Goal: Communication & Community: Share content

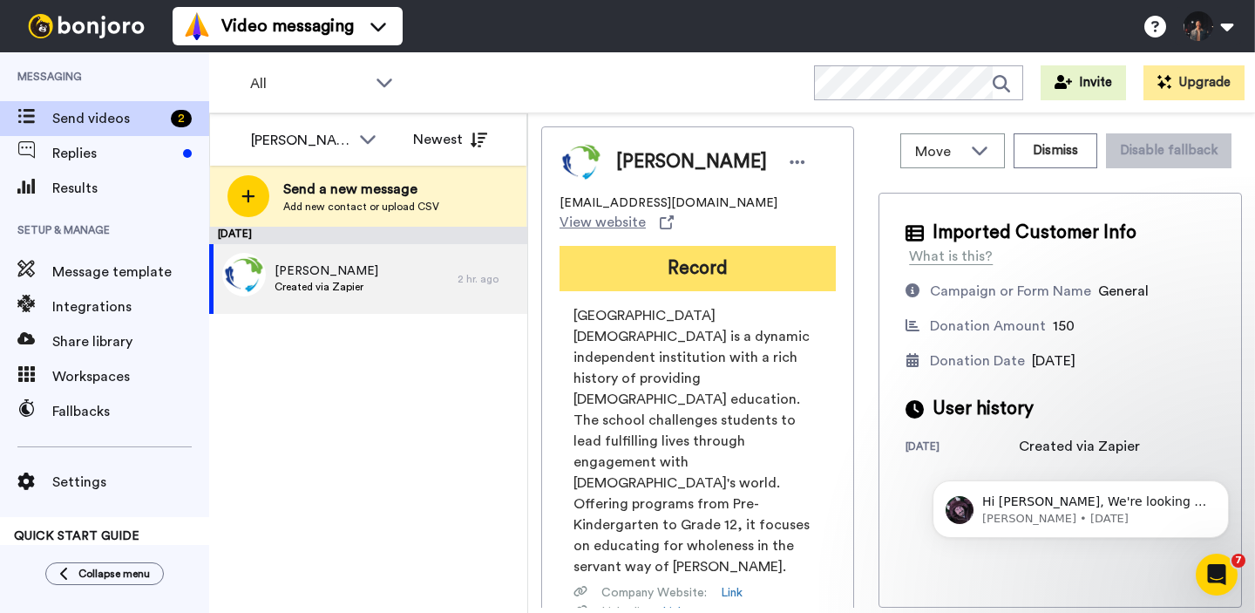
click at [783, 272] on button "Record" at bounding box center [698, 268] width 276 height 45
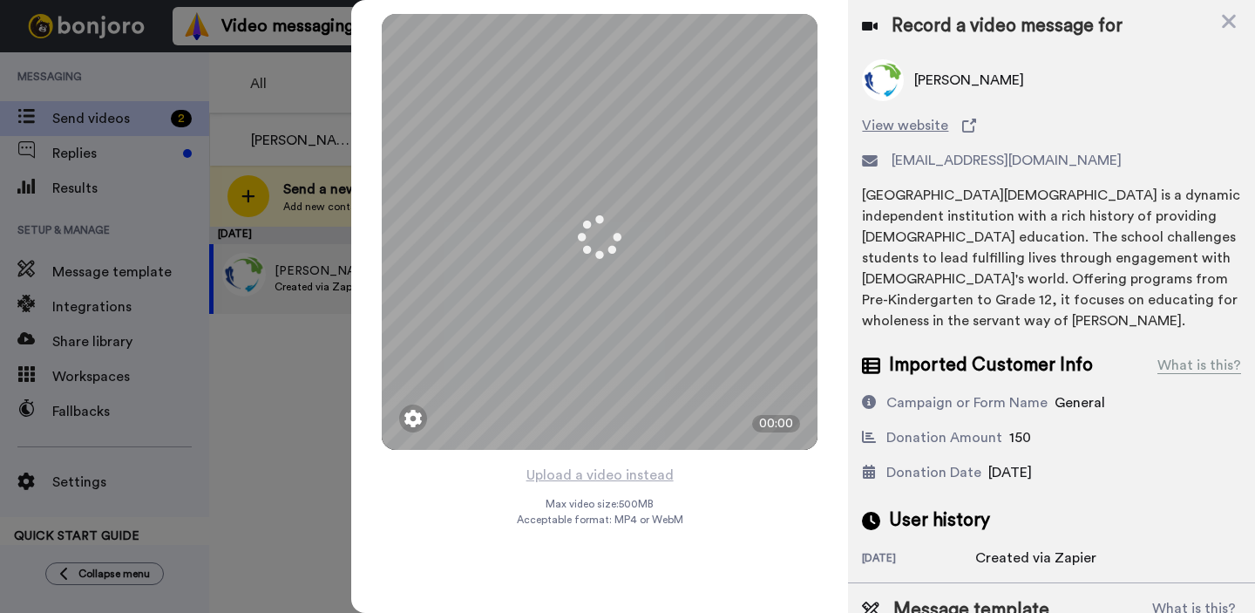
scroll to position [51, 0]
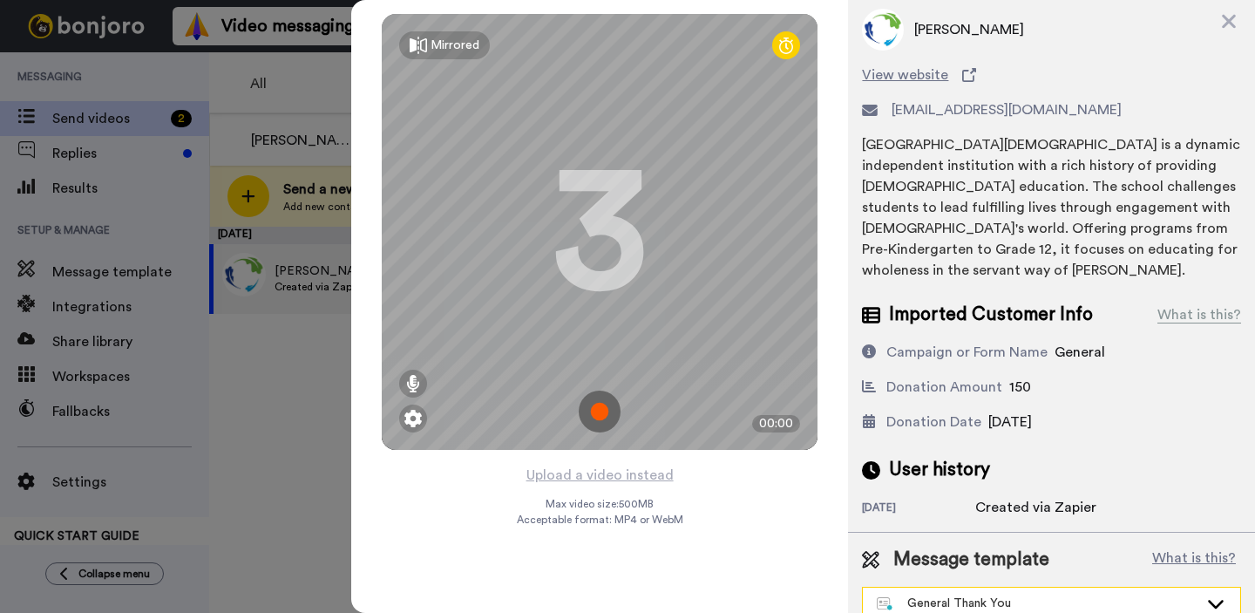
click at [985, 595] on div "General Thank You" at bounding box center [1038, 603] width 322 height 17
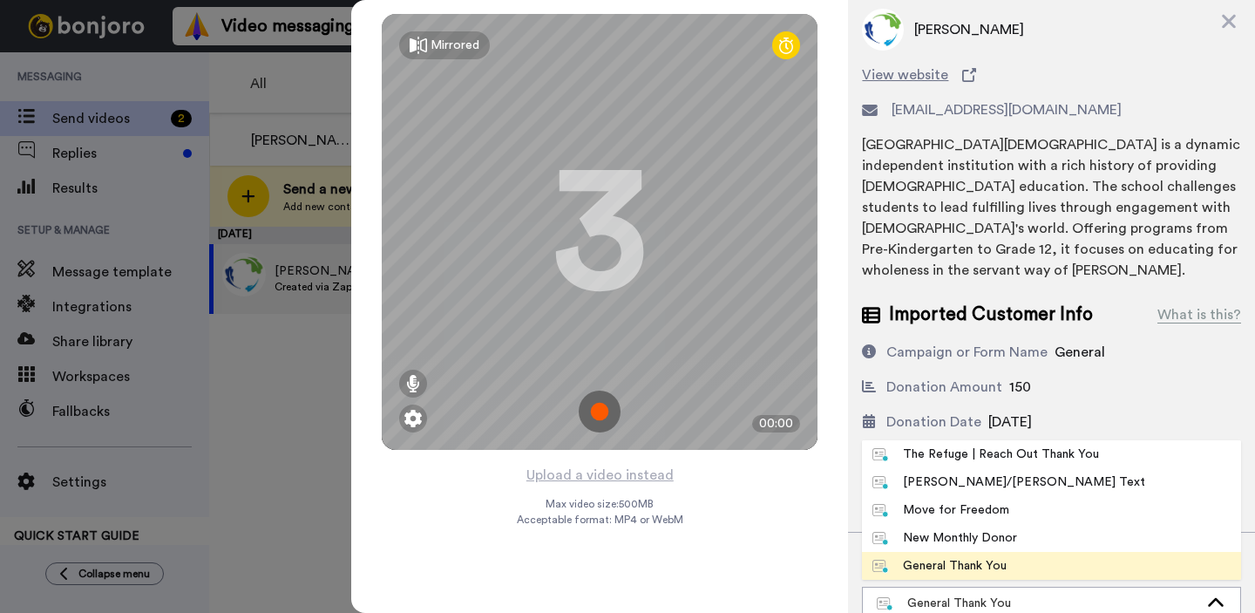
click at [1024, 552] on li "General Thank You" at bounding box center [1051, 566] width 379 height 28
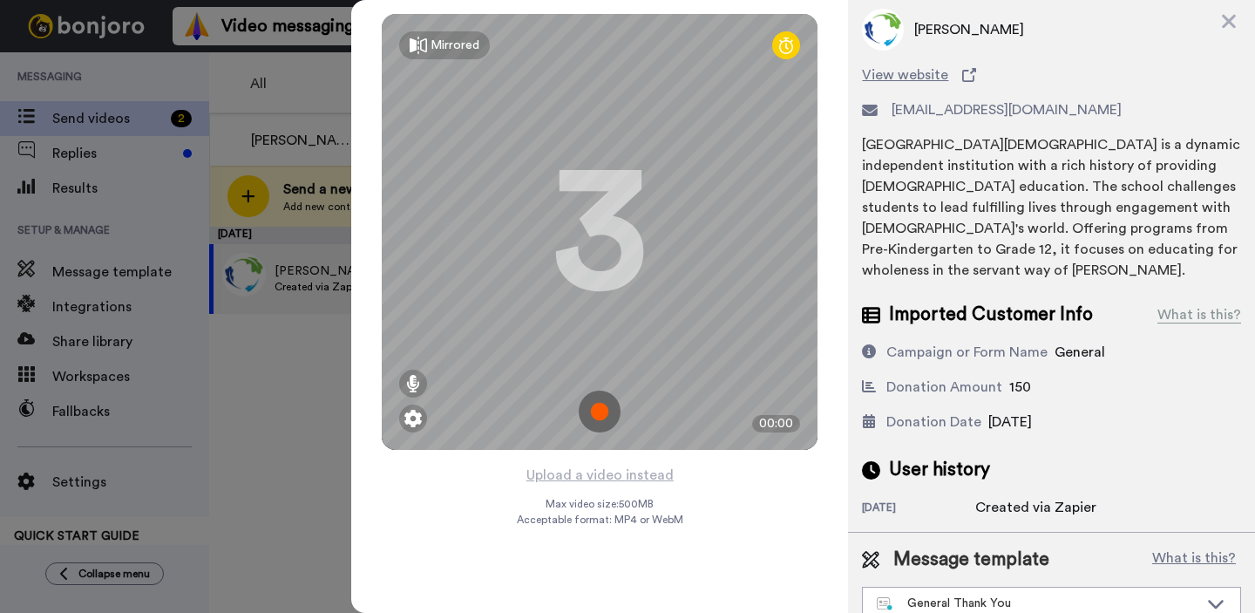
click at [588, 407] on img at bounding box center [600, 412] width 42 height 42
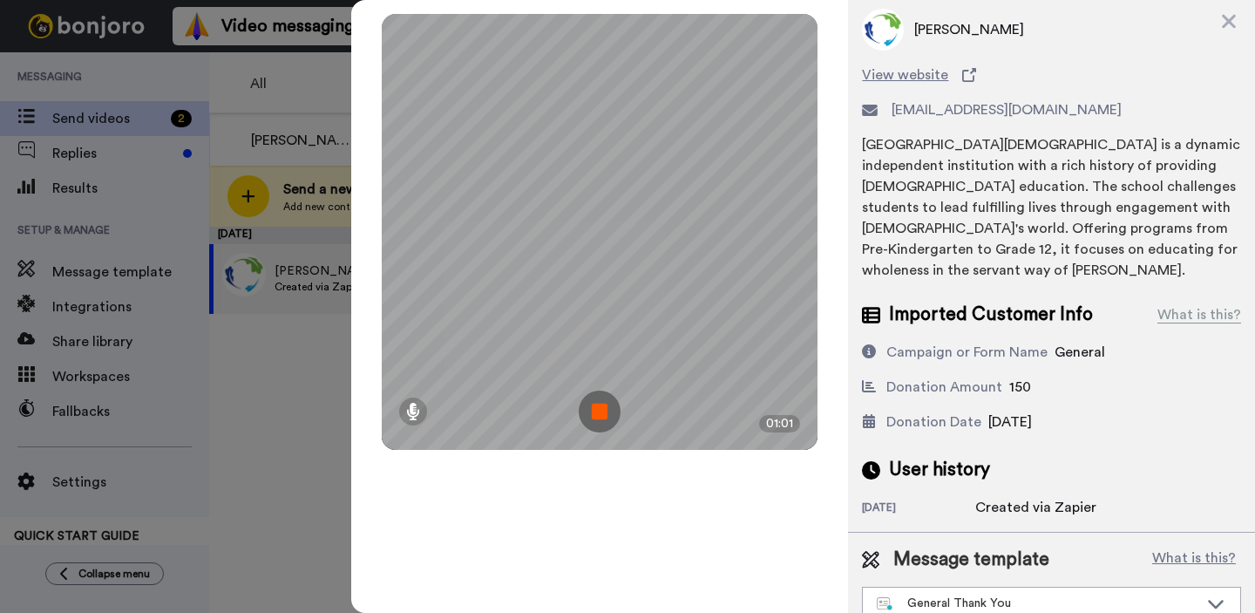
click at [588, 407] on img at bounding box center [600, 412] width 42 height 42
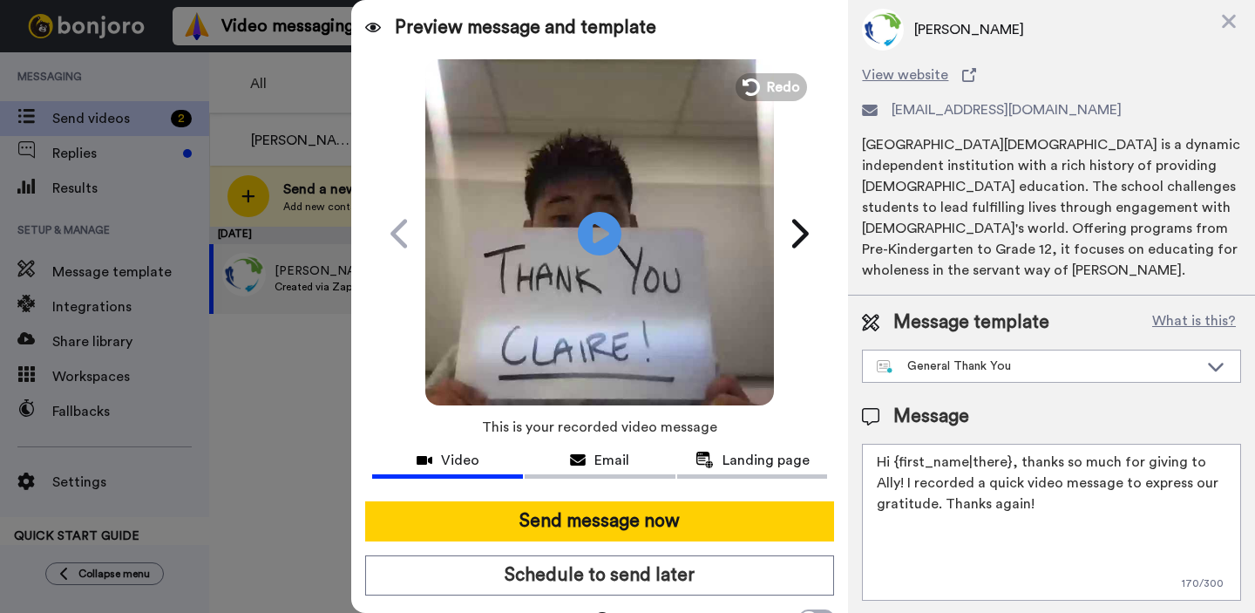
scroll to position [0, 0]
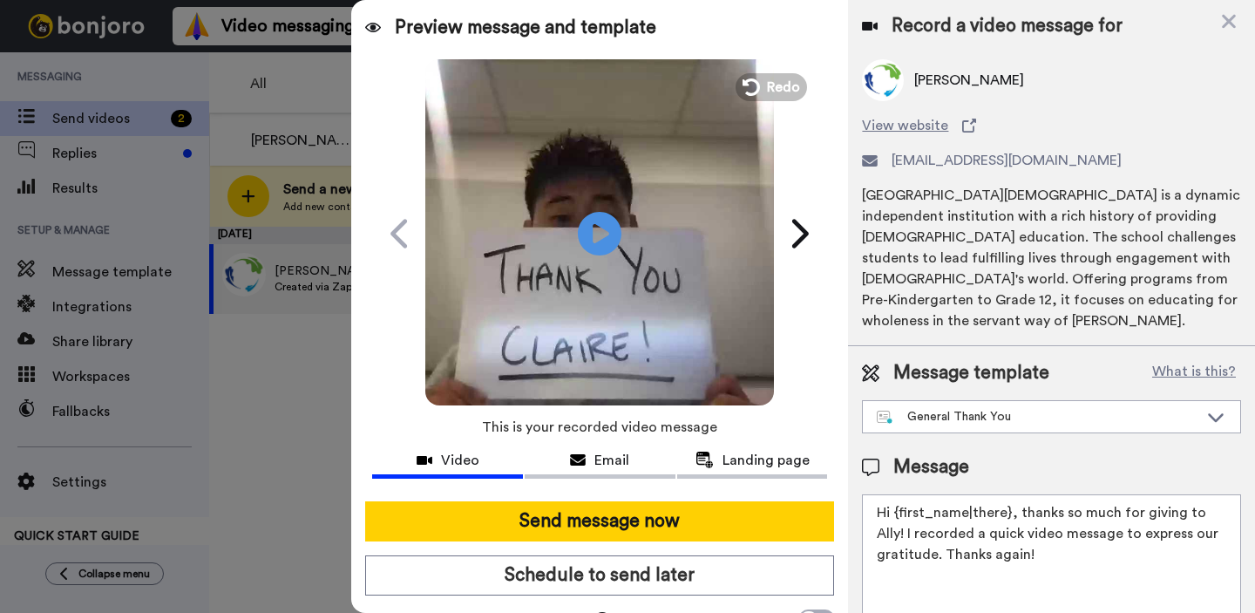
click at [687, 194] on video at bounding box center [599, 231] width 349 height 349
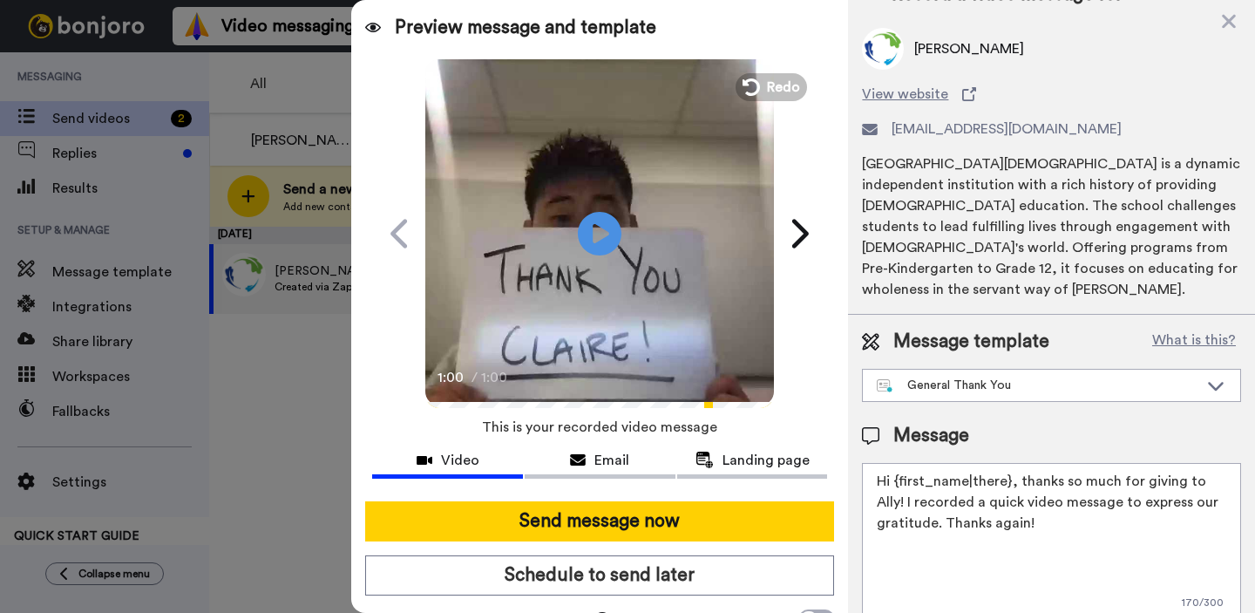
click at [709, 315] on video at bounding box center [599, 231] width 349 height 349
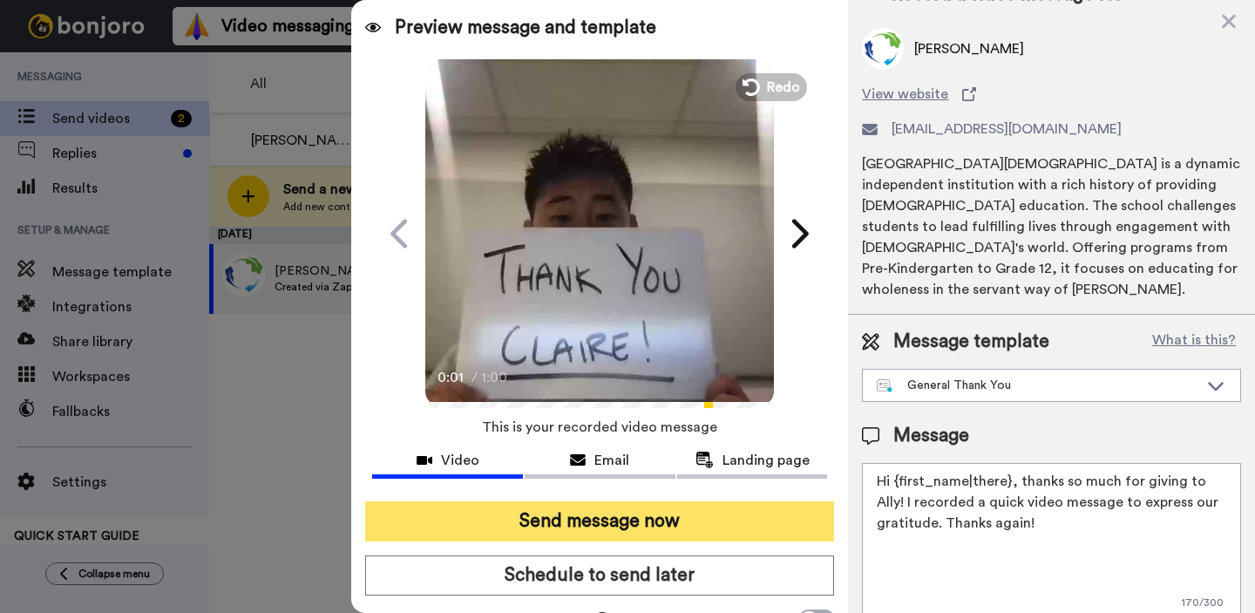
click at [709, 514] on button "Send message now" at bounding box center [599, 521] width 469 height 40
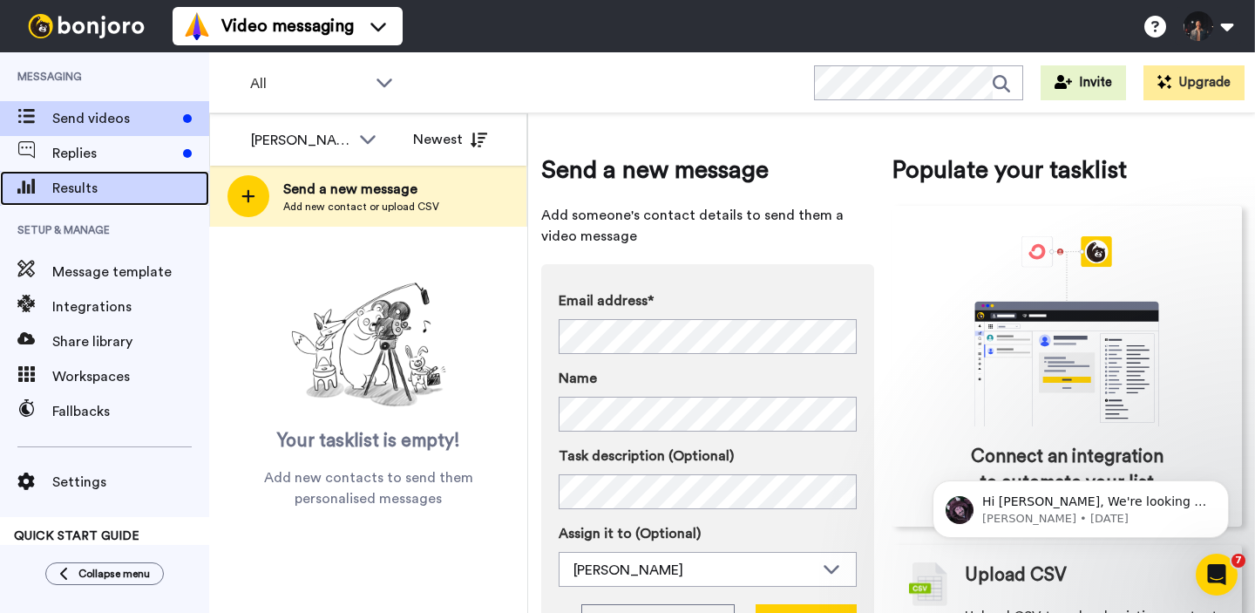
click at [139, 176] on div "Results" at bounding box center [104, 188] width 209 height 35
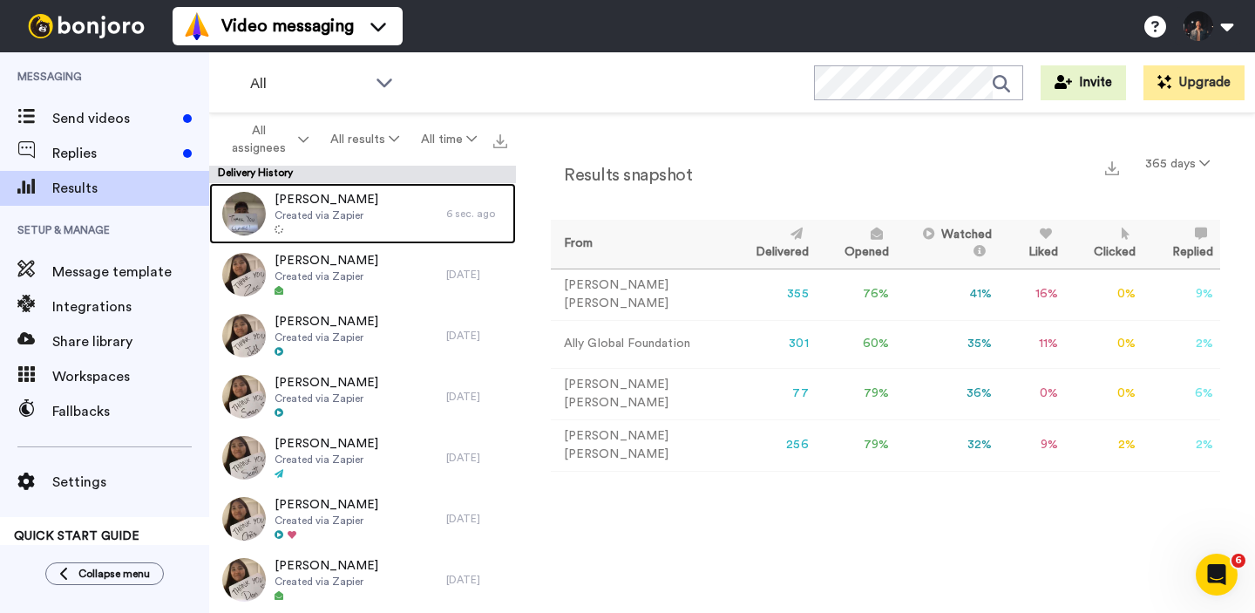
click at [345, 214] on span "Created via Zapier" at bounding box center [327, 215] width 104 height 14
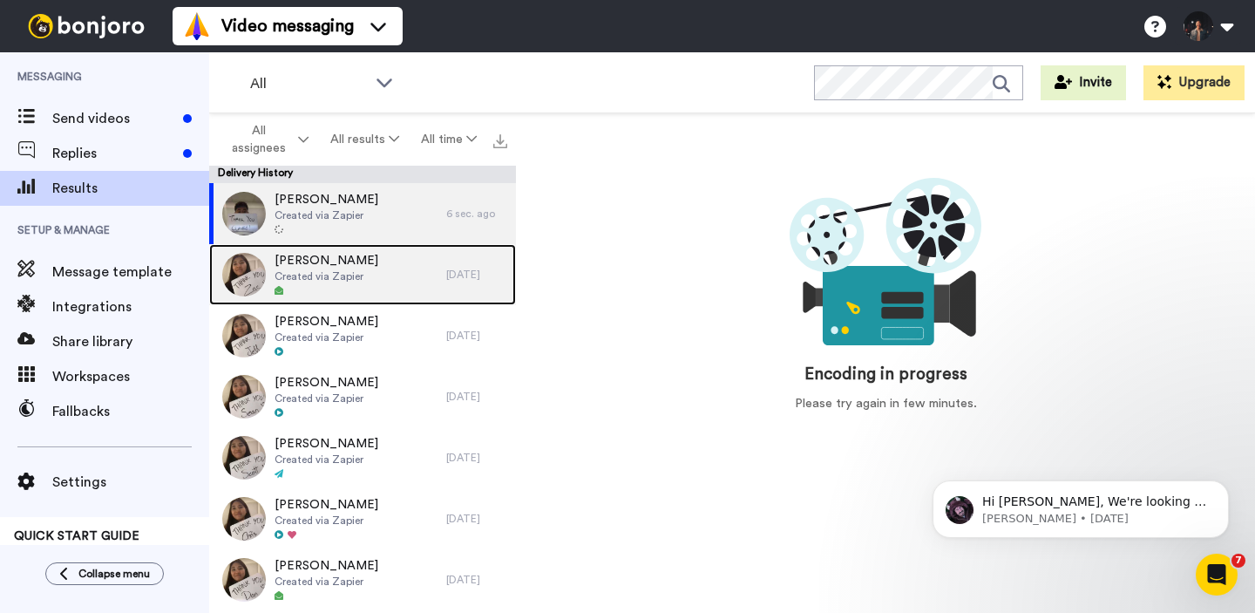
click at [348, 265] on span "[PERSON_NAME]" at bounding box center [327, 260] width 104 height 17
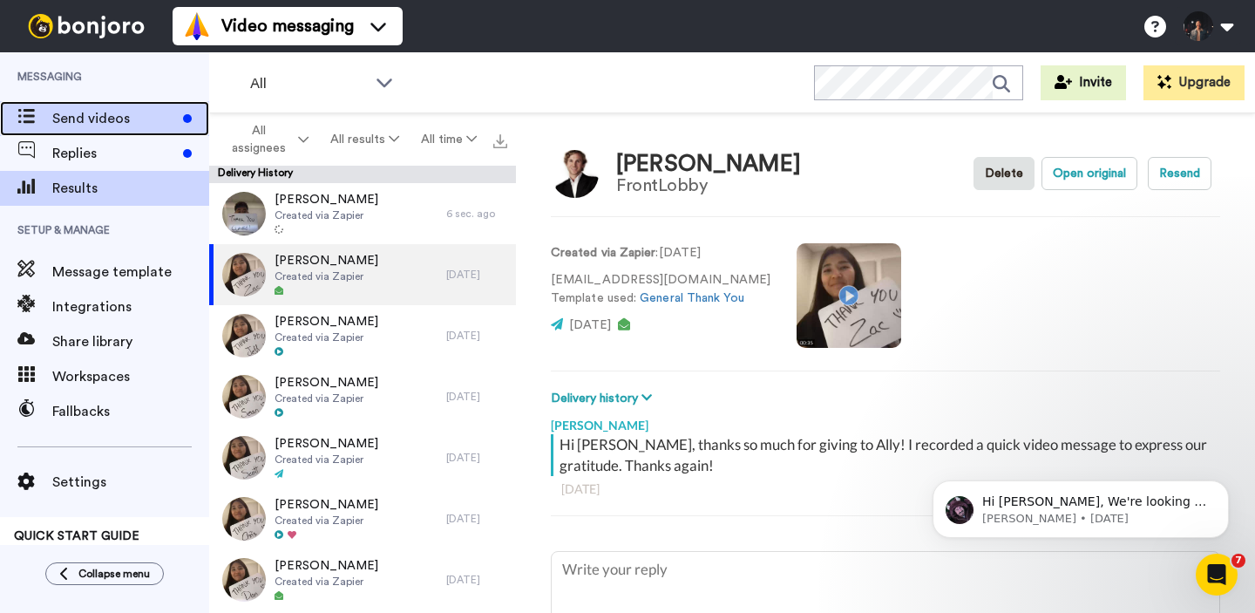
click at [155, 120] on span "Send videos" at bounding box center [114, 118] width 124 height 21
